Goal: Task Accomplishment & Management: Use online tool/utility

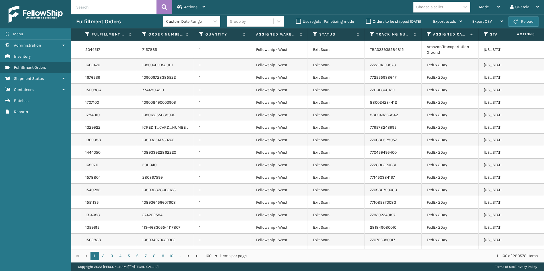
click at [429, 7] on div "Choose a seller" at bounding box center [429, 7] width 27 height 6
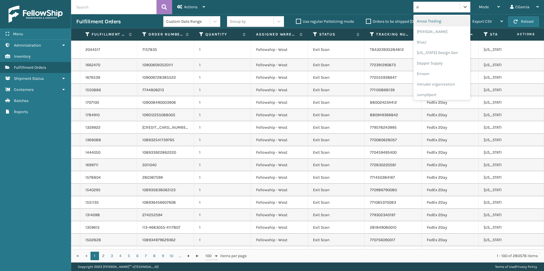
type input "sle"
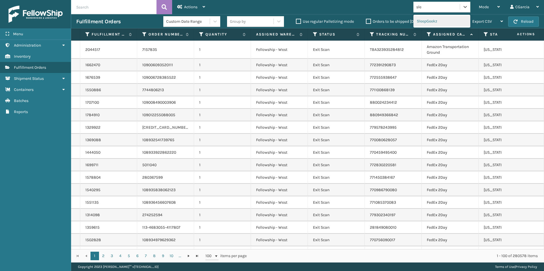
click at [438, 17] on div "SleepGeekz" at bounding box center [441, 21] width 57 height 11
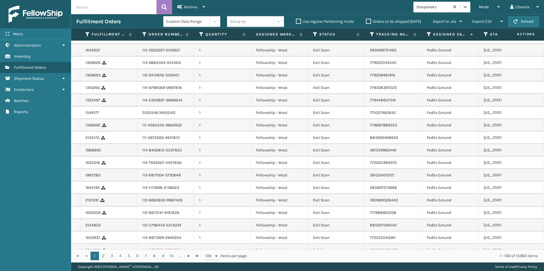
scroll to position [142, 0]
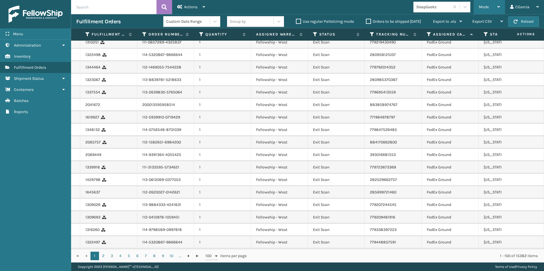
click at [491, 8] on div "Mode" at bounding box center [489, 7] width 21 height 14
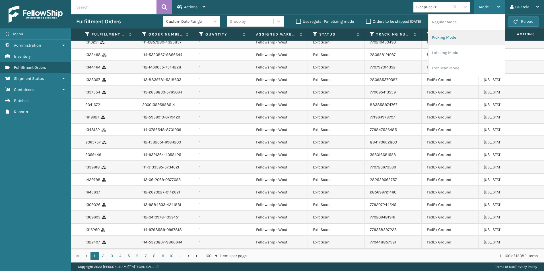
click at [441, 41] on li "Picking Mode" at bounding box center [467, 37] width 76 height 15
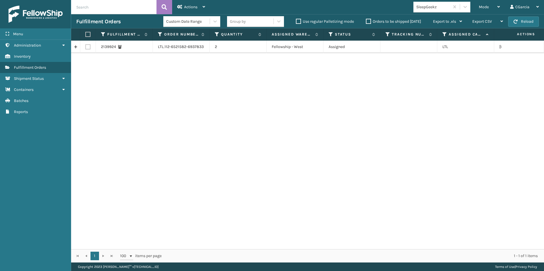
click at [87, 47] on label at bounding box center [87, 46] width 5 height 5
click at [86, 47] on input "checkbox" at bounding box center [85, 46] width 0 height 4
checkbox input "true"
drag, startPoint x: 170, startPoint y: 47, endPoint x: 185, endPoint y: 46, distance: 14.5
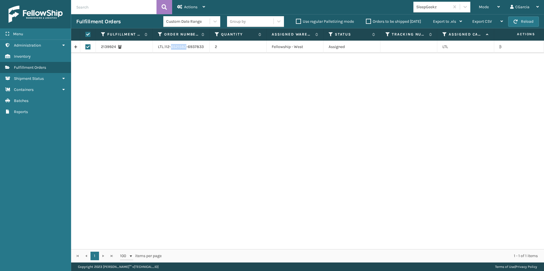
click at [185, 46] on td "LTL.112-6521582-6937833" at bounding box center [181, 47] width 57 height 13
drag, startPoint x: 185, startPoint y: 46, endPoint x: 182, endPoint y: 46, distance: 2.9
copy td "6521582"
click at [194, 7] on span "Actions" at bounding box center [190, 7] width 13 height 5
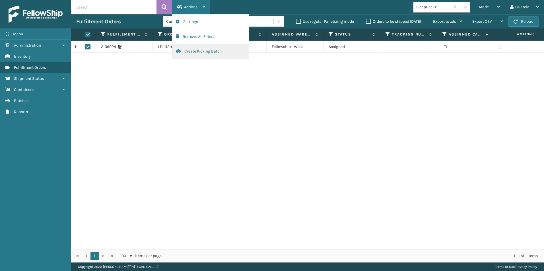
click at [196, 50] on button "Create Picking Batch" at bounding box center [210, 51] width 76 height 15
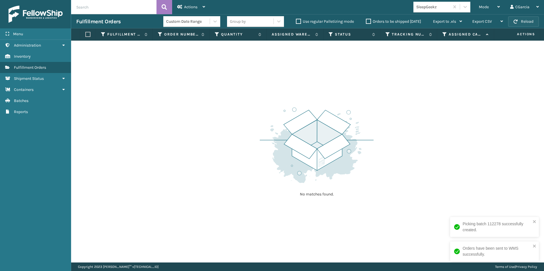
click at [515, 20] on span "button" at bounding box center [516, 22] width 4 height 4
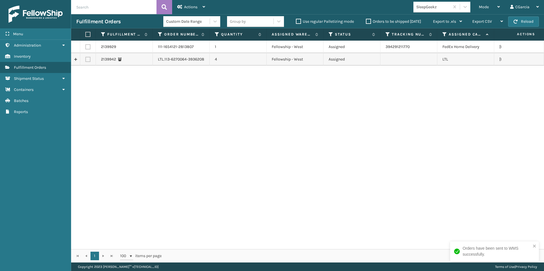
click at [86, 60] on label at bounding box center [87, 59] width 5 height 5
click at [86, 60] on input "checkbox" at bounding box center [85, 59] width 0 height 4
checkbox input "true"
click at [186, 6] on span "Actions" at bounding box center [190, 7] width 13 height 5
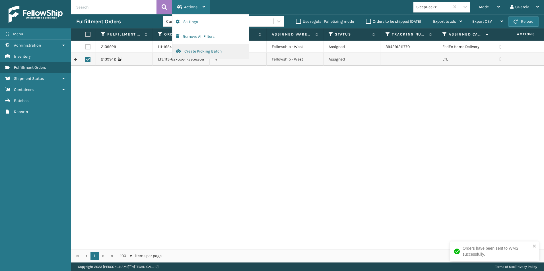
click at [189, 54] on button "Create Picking Batch" at bounding box center [210, 51] width 76 height 15
